Goal: Information Seeking & Learning: Learn about a topic

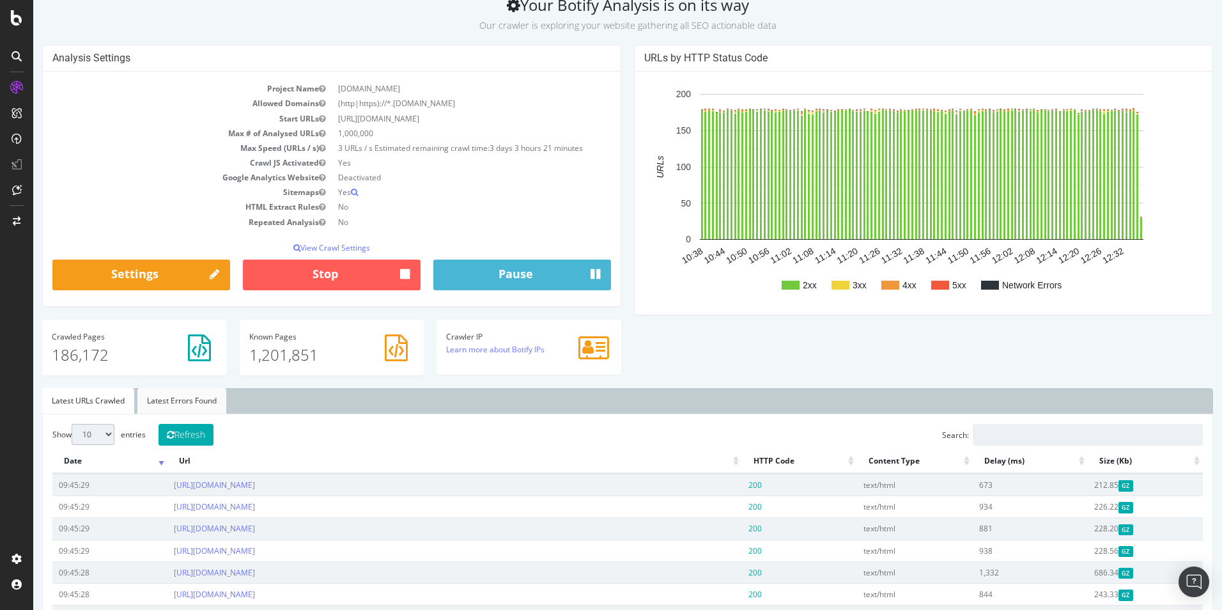
scroll to position [59, 0]
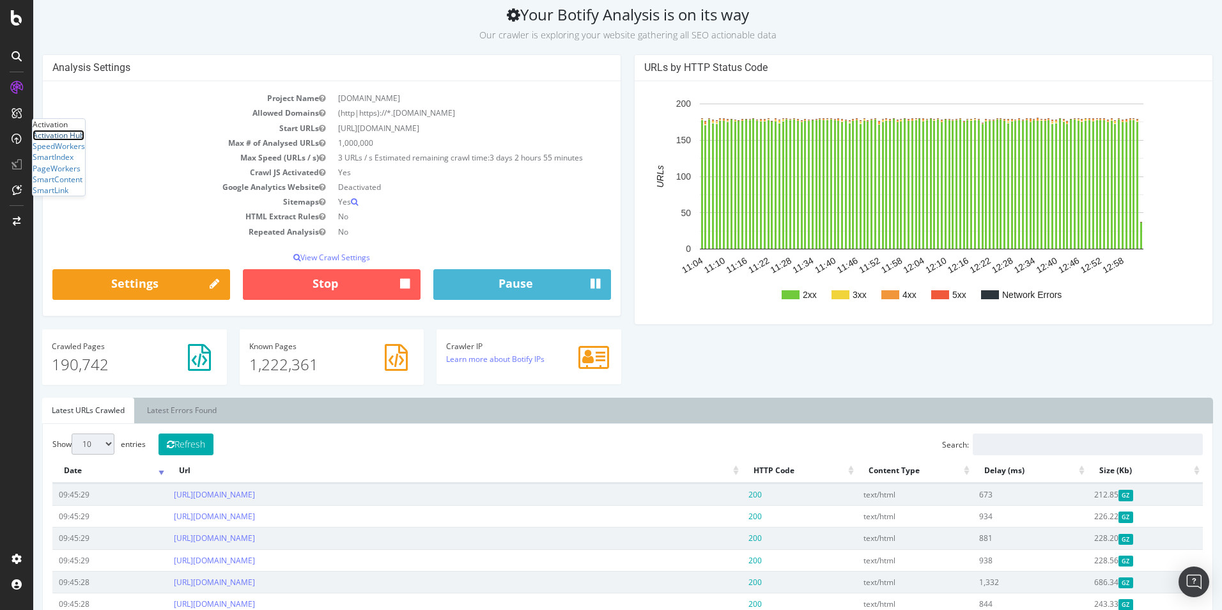
click at [56, 141] on div "Activation Hub" at bounding box center [59, 135] width 52 height 11
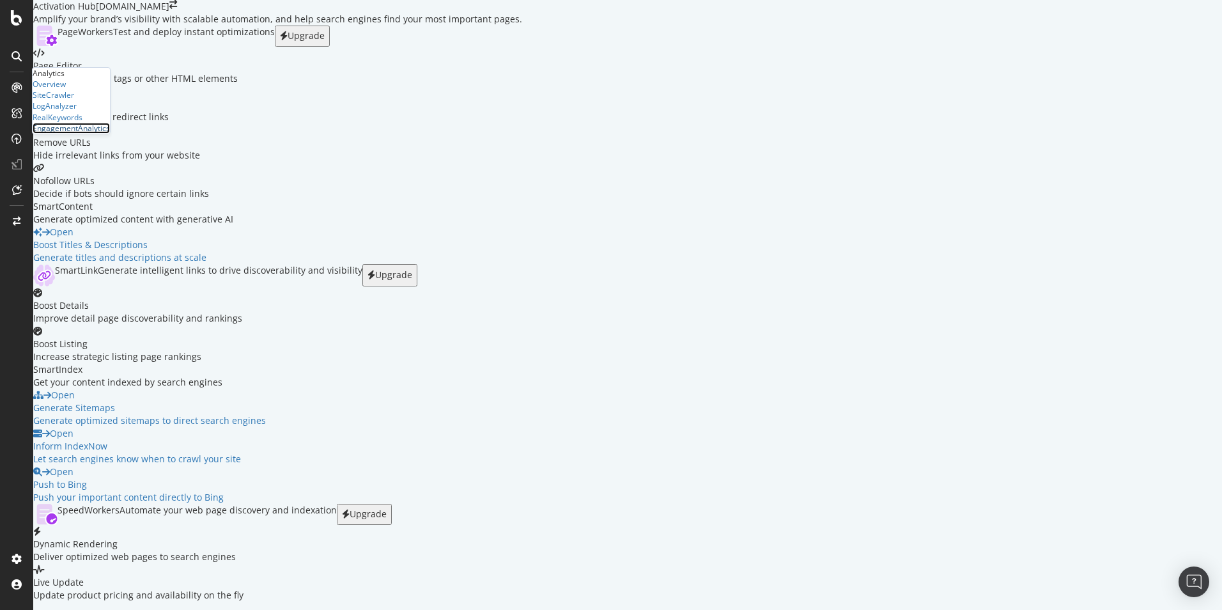
click at [85, 134] on div "EngagementAnalytics" at bounding box center [71, 128] width 77 height 11
